Goal: Information Seeking & Learning: Learn about a topic

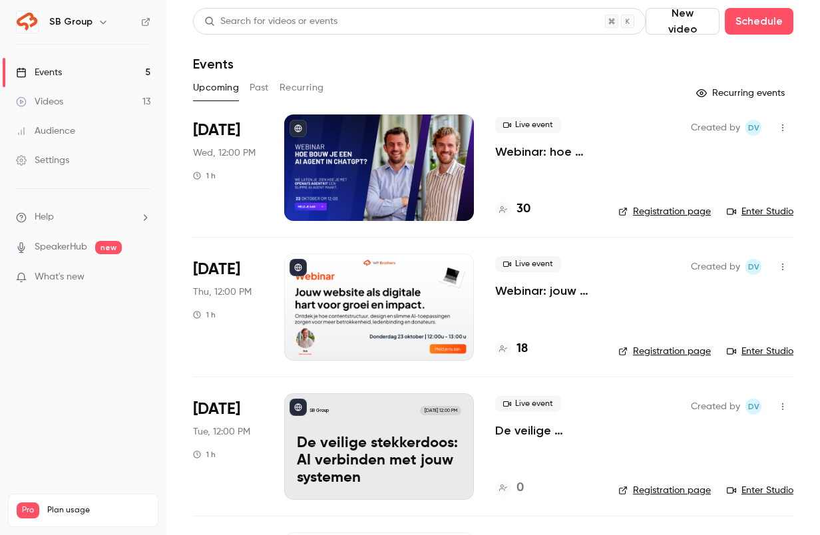
click at [253, 87] on button "Past" at bounding box center [259, 87] width 19 height 21
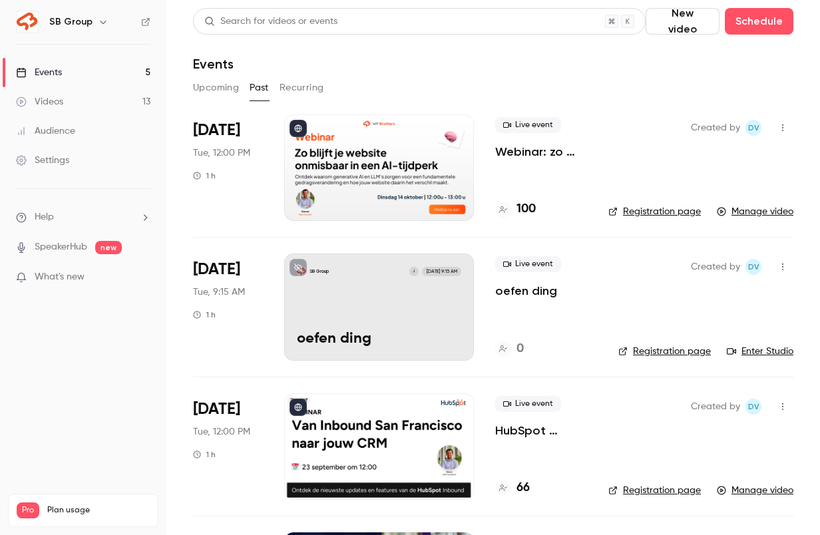
click at [554, 149] on p "Webinar: zo blijft je website onmisbaar in een AI-tijdperk" at bounding box center [541, 152] width 92 height 16
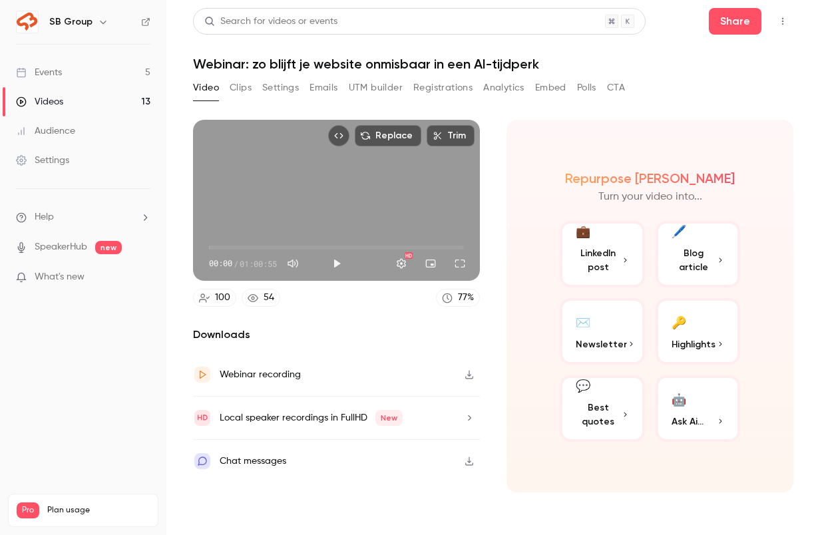
click at [620, 93] on button "CTA" at bounding box center [616, 87] width 18 height 21
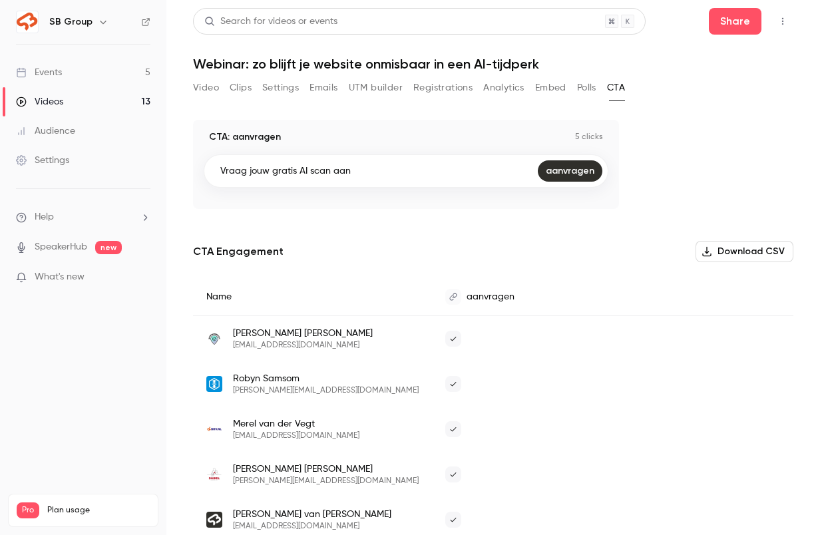
scroll to position [39, 0]
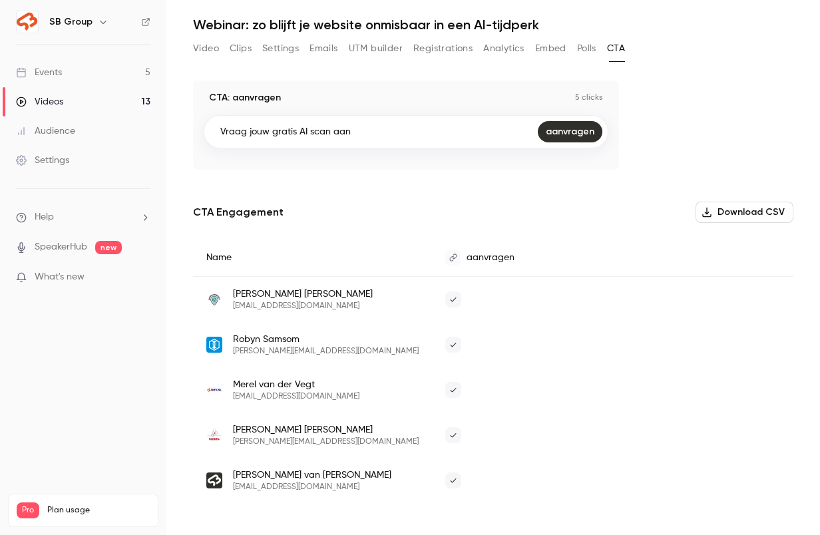
click at [73, 67] on link "Events 5" at bounding box center [83, 72] width 166 height 29
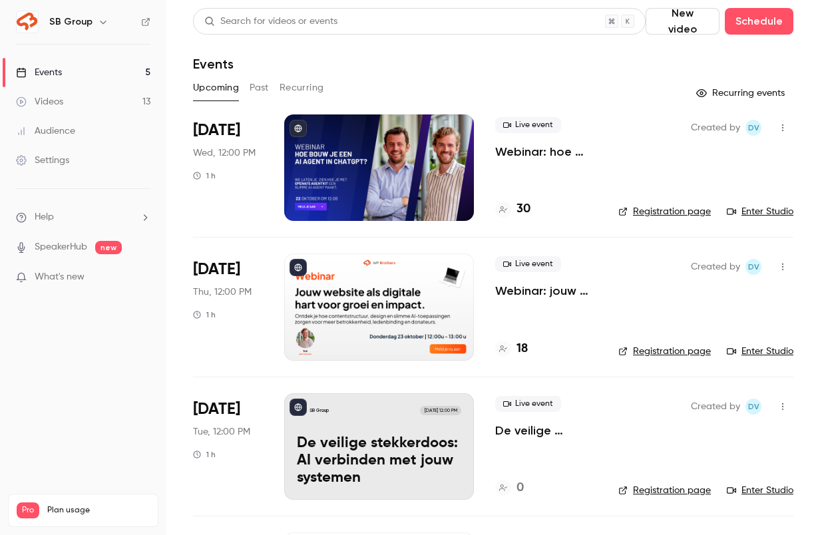
click at [533, 154] on p "Webinar: hoe bouw je een AI Agent in ChatGPT?" at bounding box center [546, 152] width 102 height 16
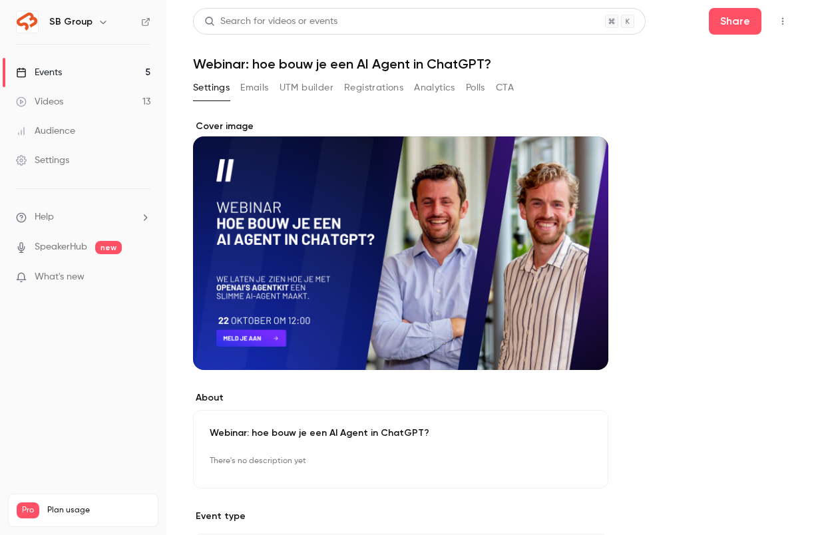
click at [502, 85] on button "CTA" at bounding box center [505, 87] width 18 height 21
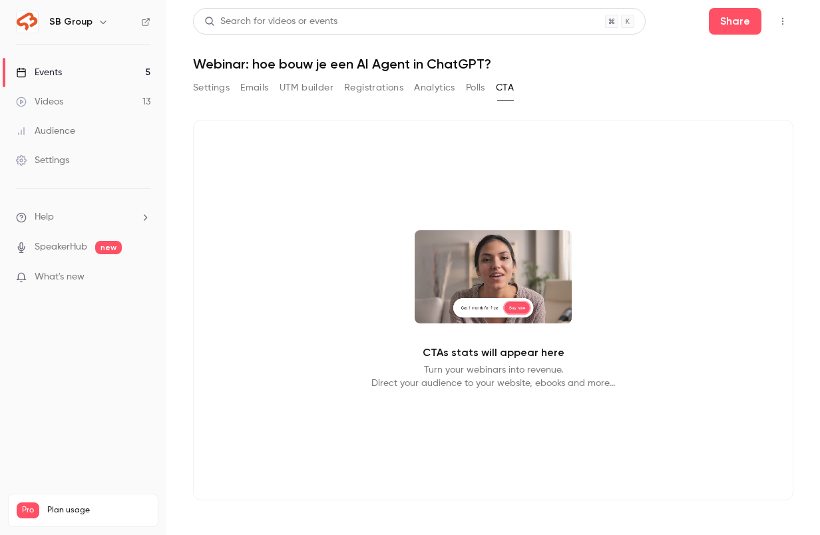
click at [491, 304] on video at bounding box center [493, 276] width 157 height 93
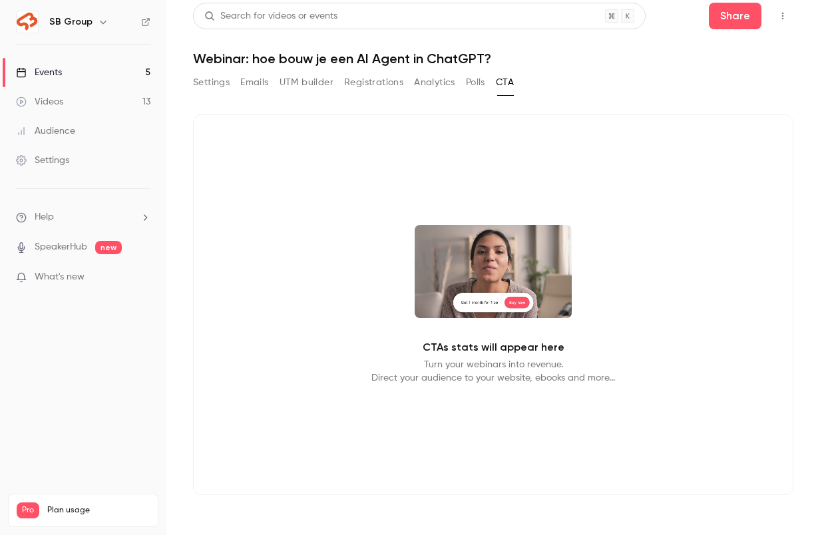
click at [116, 67] on link "Events 5" at bounding box center [83, 72] width 166 height 29
